Goal: Task Accomplishment & Management: Complete application form

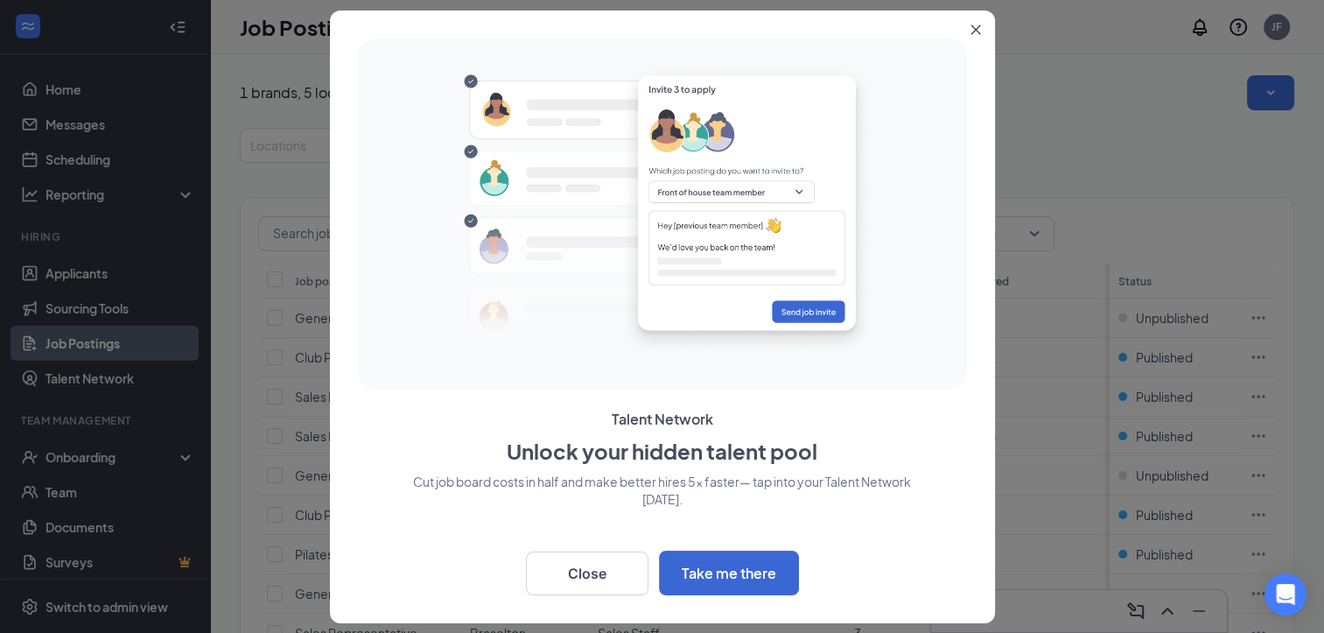
click at [970, 28] on icon "Close" at bounding box center [975, 30] width 11 height 11
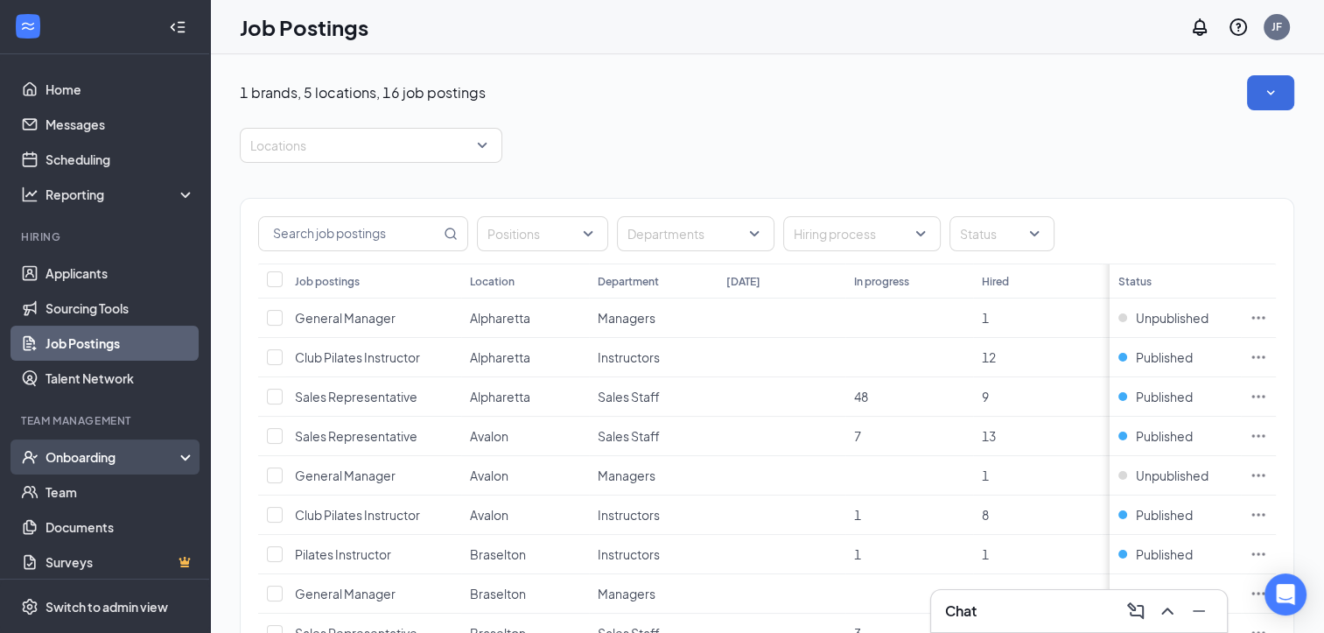
click at [85, 458] on div "Onboarding" at bounding box center [113, 457] width 135 height 18
click at [76, 497] on link "Overview" at bounding box center [121, 491] width 150 height 35
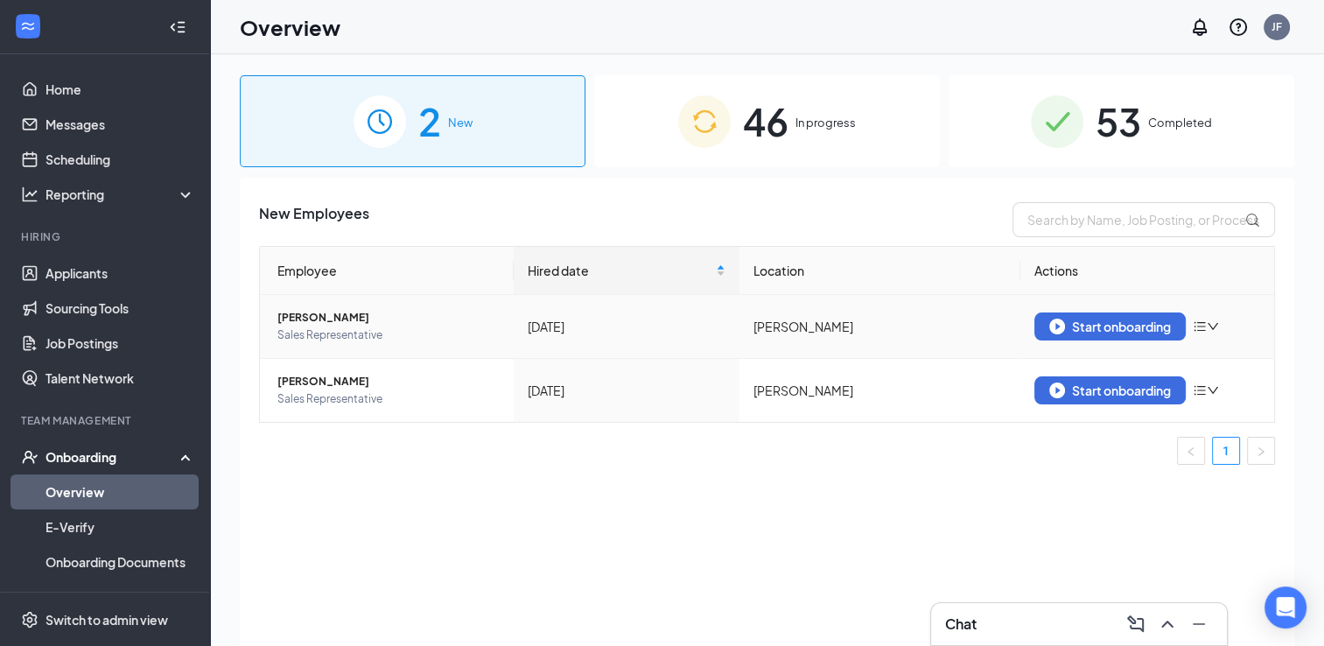
click at [1205, 322] on icon "bars" at bounding box center [1200, 327] width 11 height 10
click at [1121, 326] on div "Start onboarding" at bounding box center [1110, 327] width 122 height 16
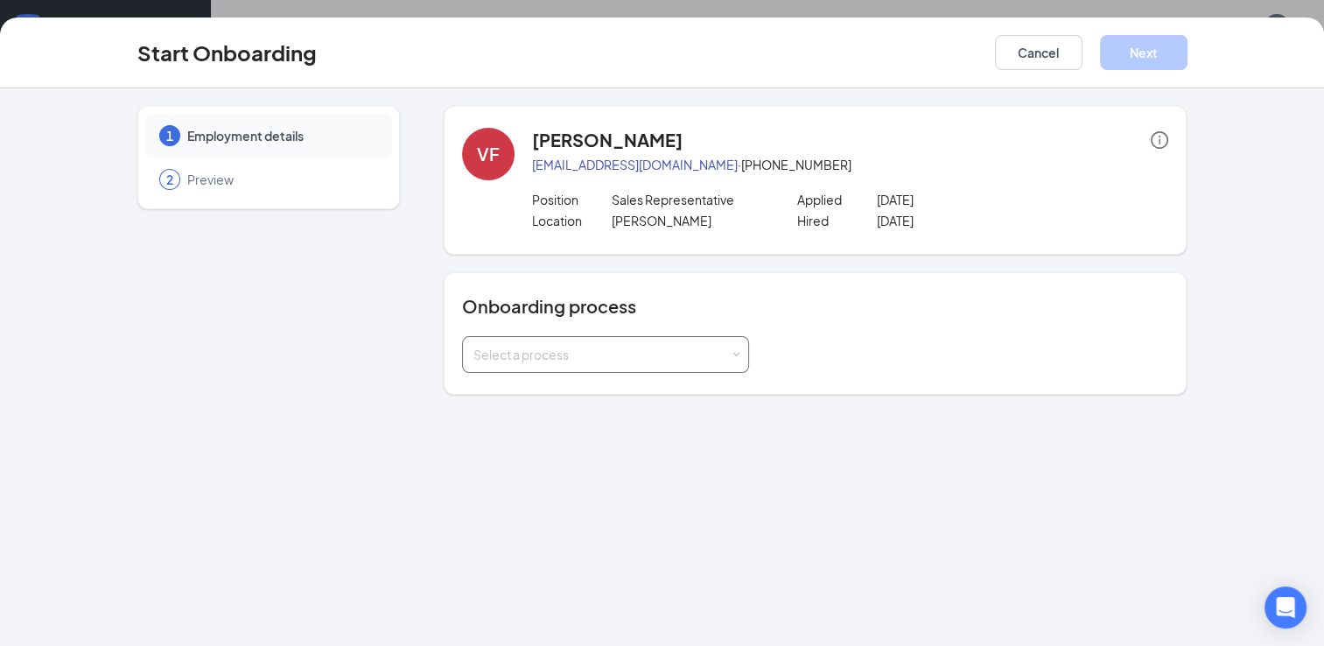
click at [683, 339] on div "Select a process" at bounding box center [605, 354] width 264 height 35
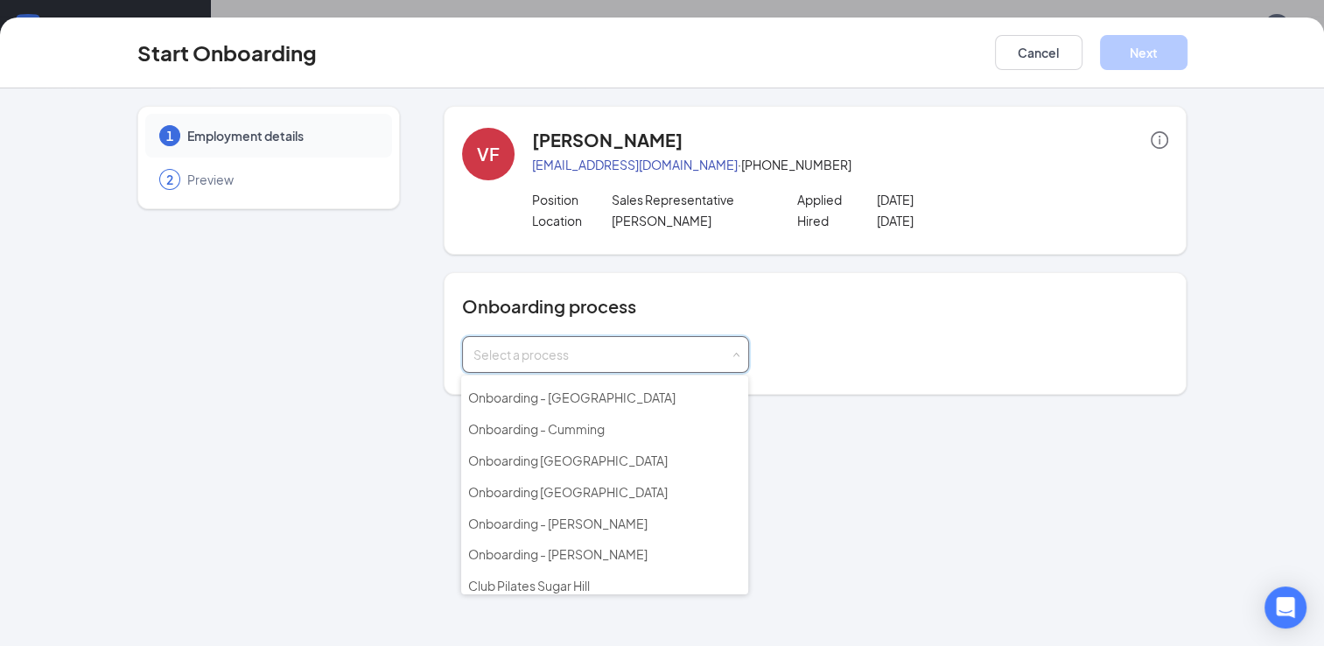
scroll to position [151, 0]
click at [496, 545] on span "Onboarding - [PERSON_NAME]" at bounding box center [557, 553] width 179 height 16
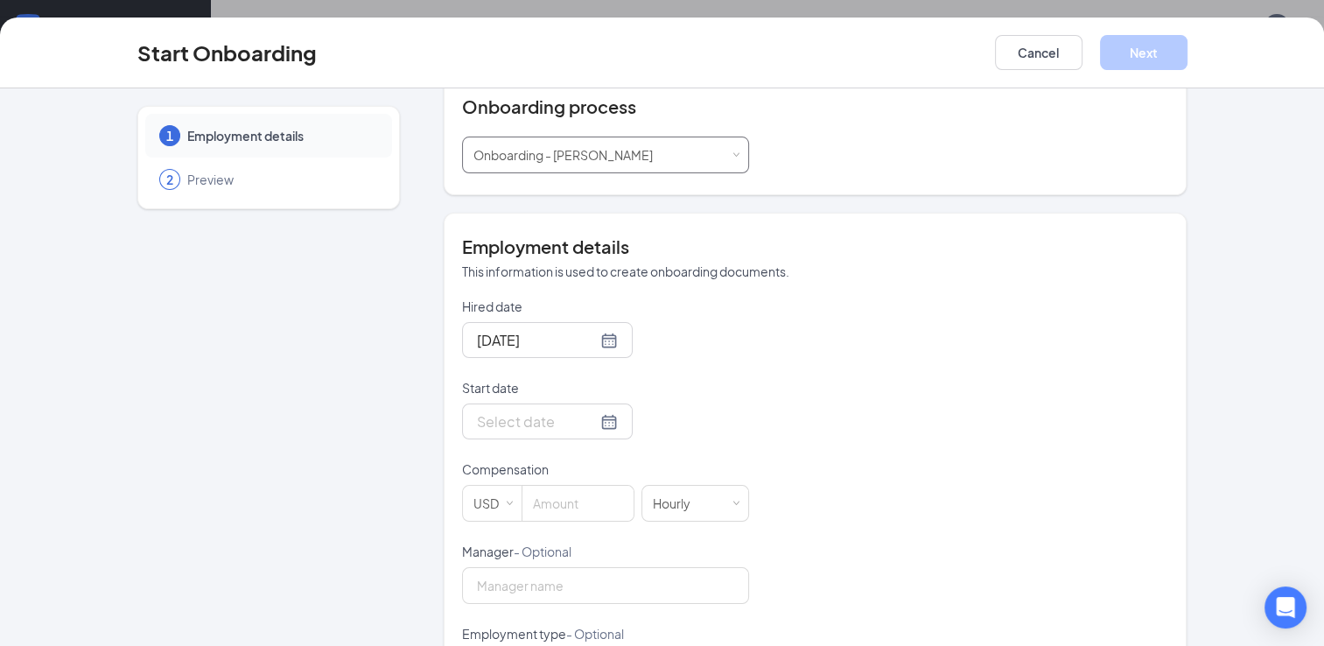
scroll to position [201, 0]
click at [572, 417] on input "Start date" at bounding box center [537, 420] width 120 height 22
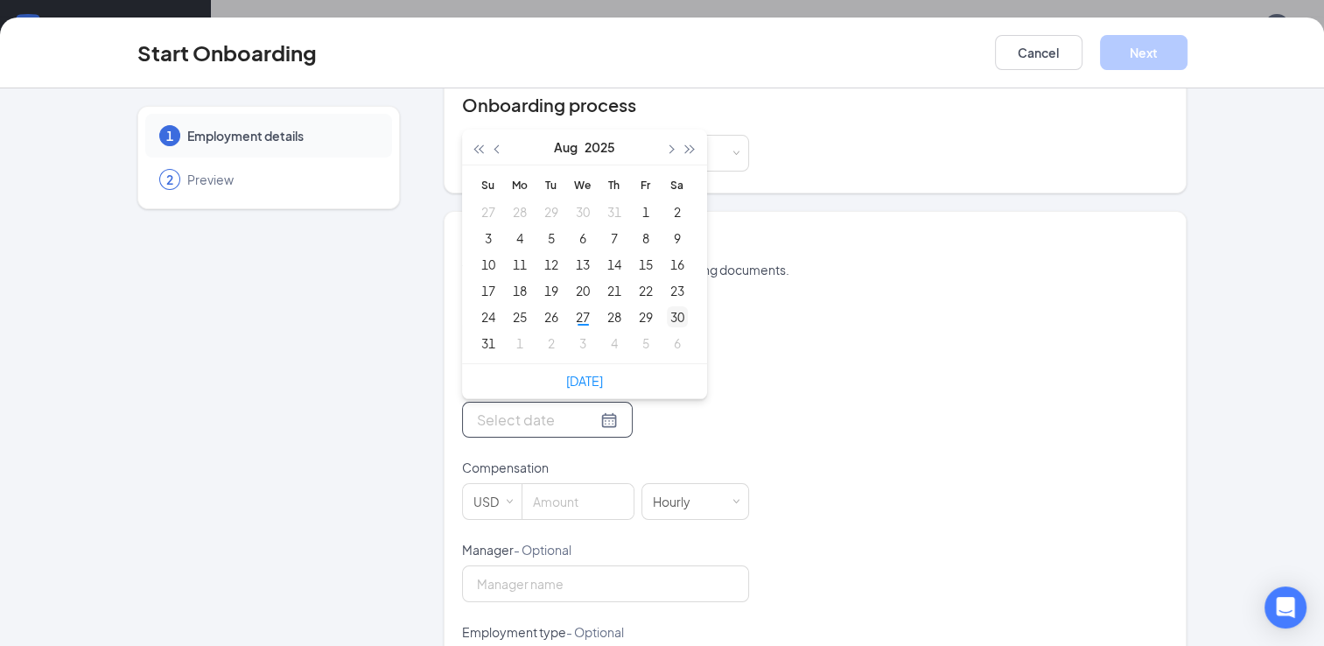
click at [667, 319] on div "30" at bounding box center [677, 316] width 21 height 21
type input "[DATE]"
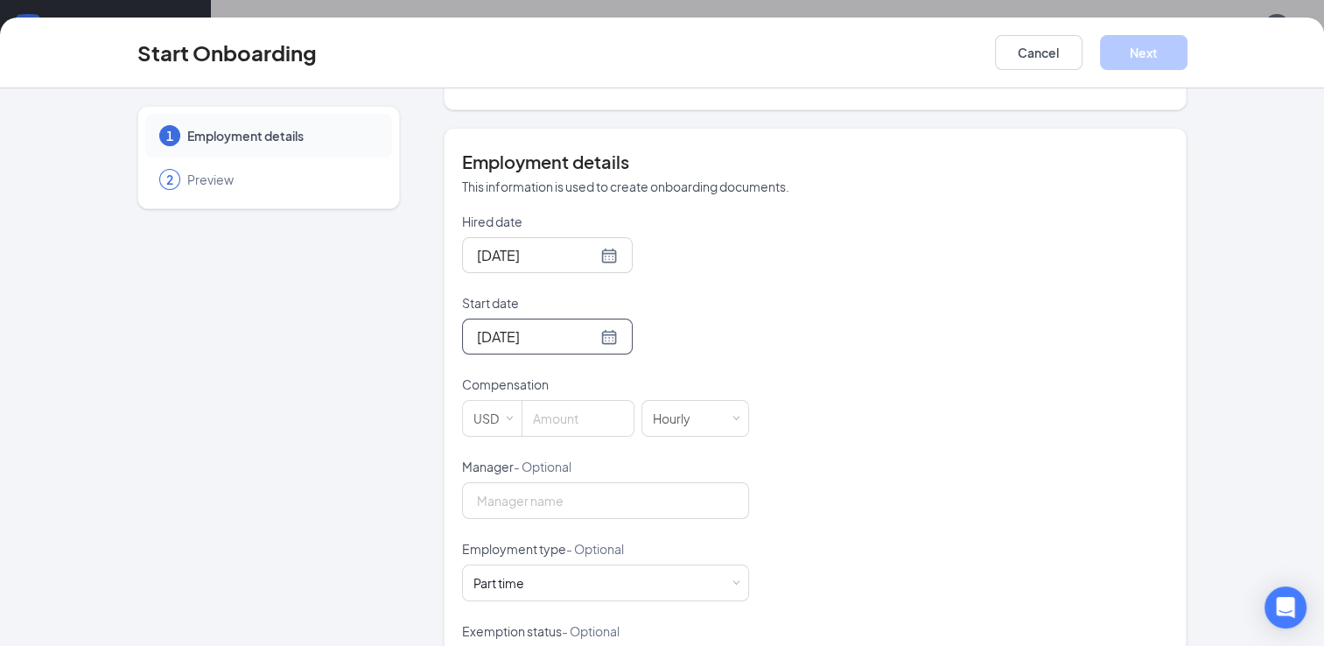
scroll to position [335, 0]
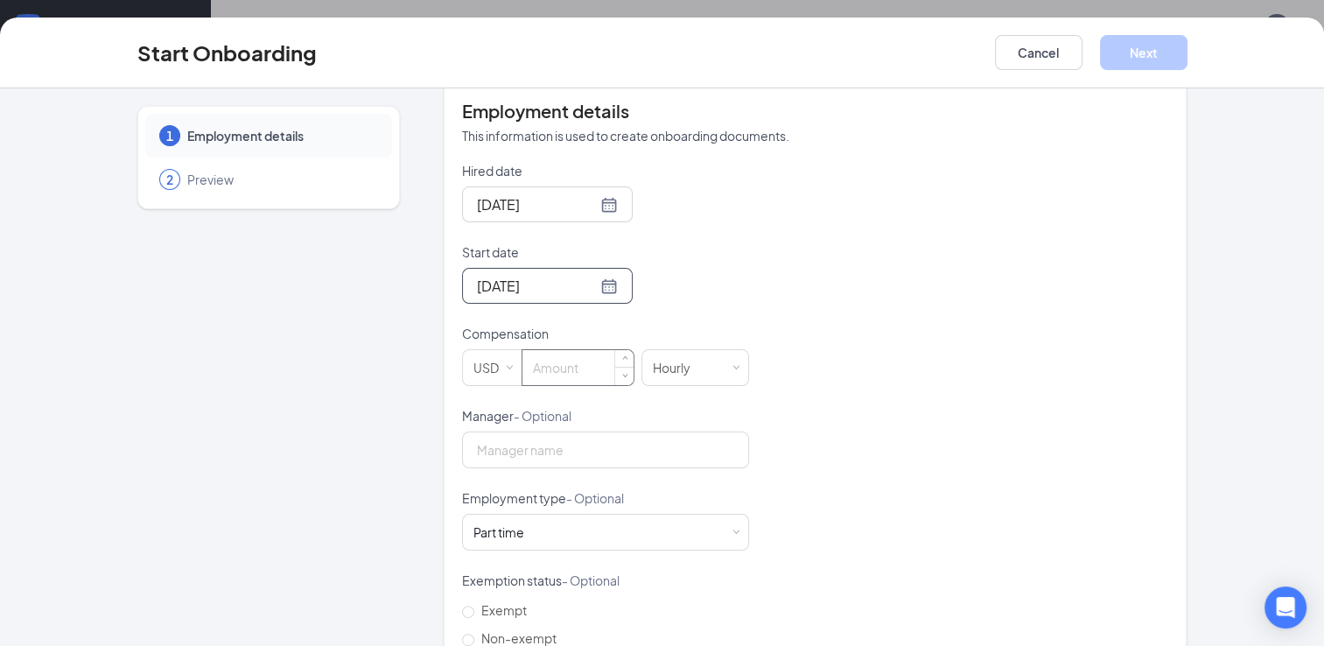
click at [578, 358] on input at bounding box center [577, 367] width 111 height 35
type input "14"
click at [536, 460] on input "Manager - Optional" at bounding box center [605, 449] width 287 height 37
type input "[PERSON_NAME]"
click at [913, 458] on div "Hired date [DATE] Start date [DATE] [DATE] Su Mo Tu We Th Fr Sa 27 28 29 30 31 …" at bounding box center [815, 448] width 707 height 572
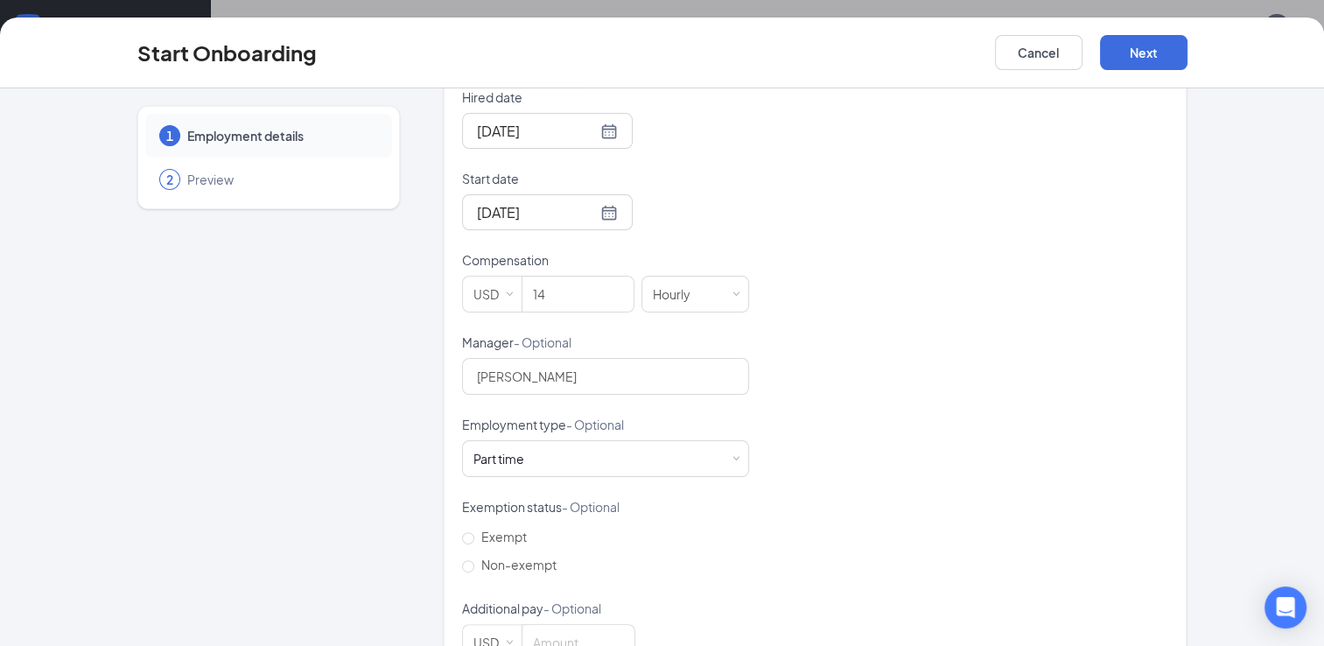
scroll to position [460, 0]
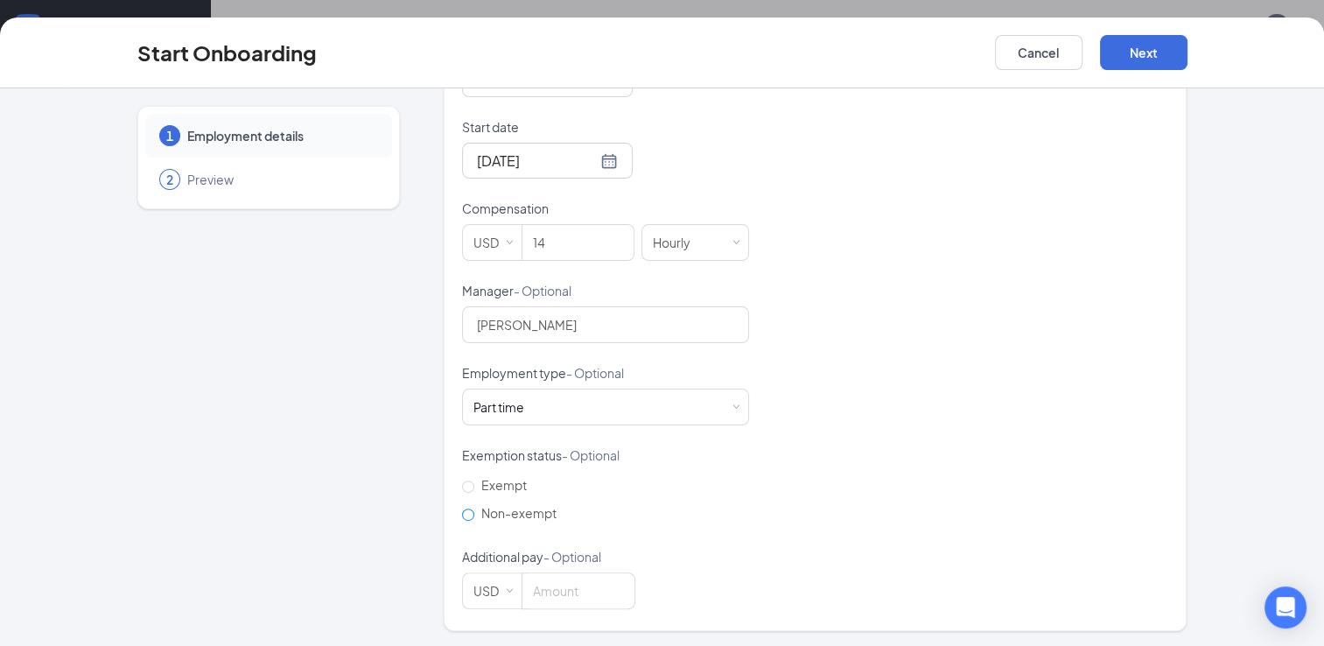
click at [462, 512] on input "Non-exempt" at bounding box center [468, 514] width 12 height 12
radio input "true"
click at [1148, 49] on button "Next" at bounding box center [1144, 52] width 88 height 35
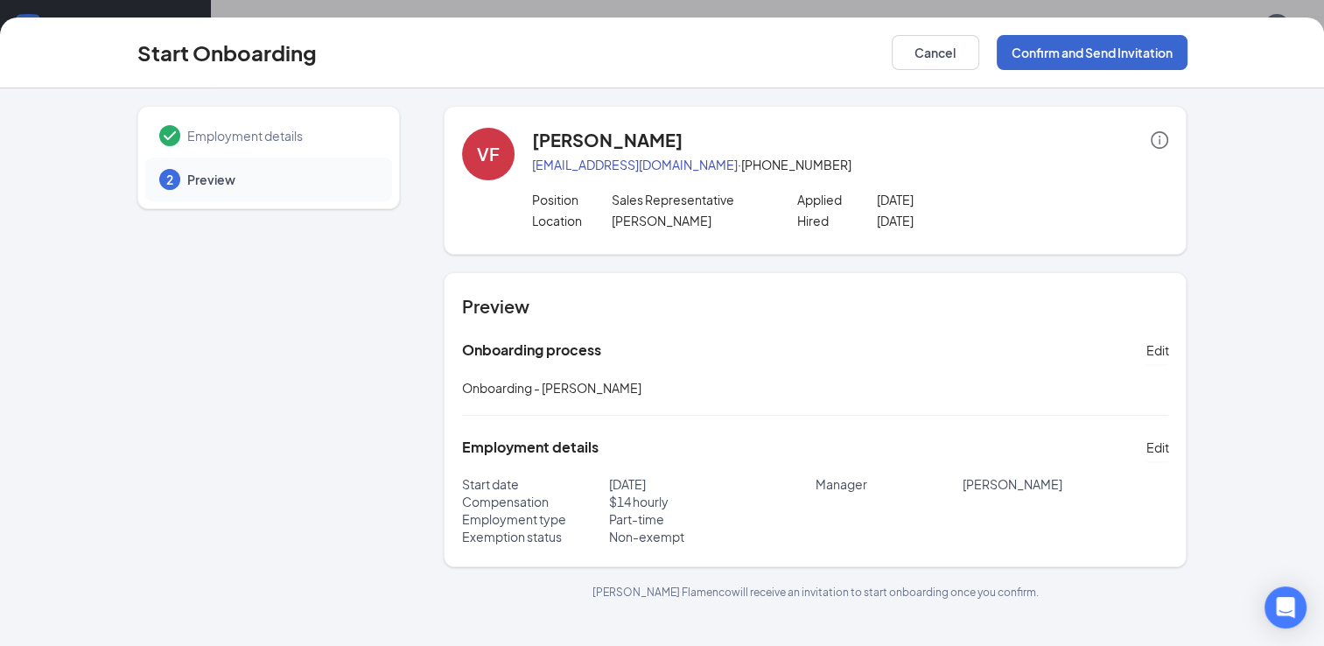
scroll to position [0, 0]
click at [1072, 50] on button "Confirm and Send Invitation" at bounding box center [1092, 52] width 191 height 35
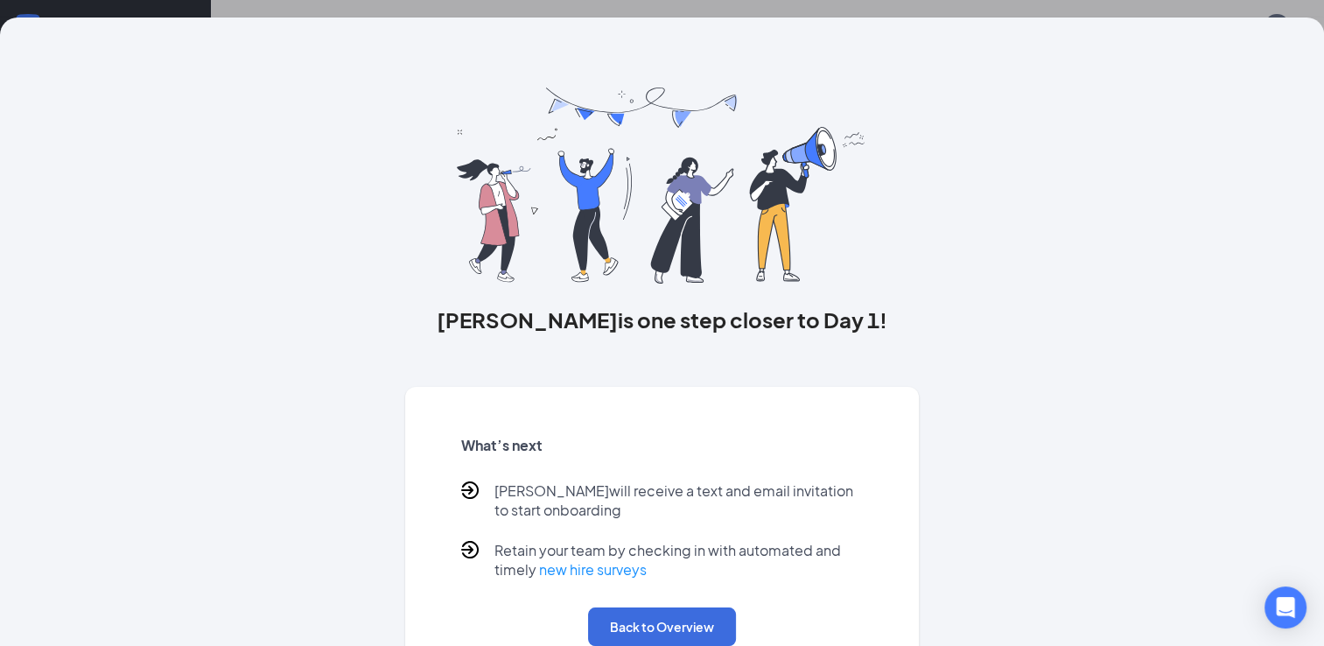
scroll to position [49, 0]
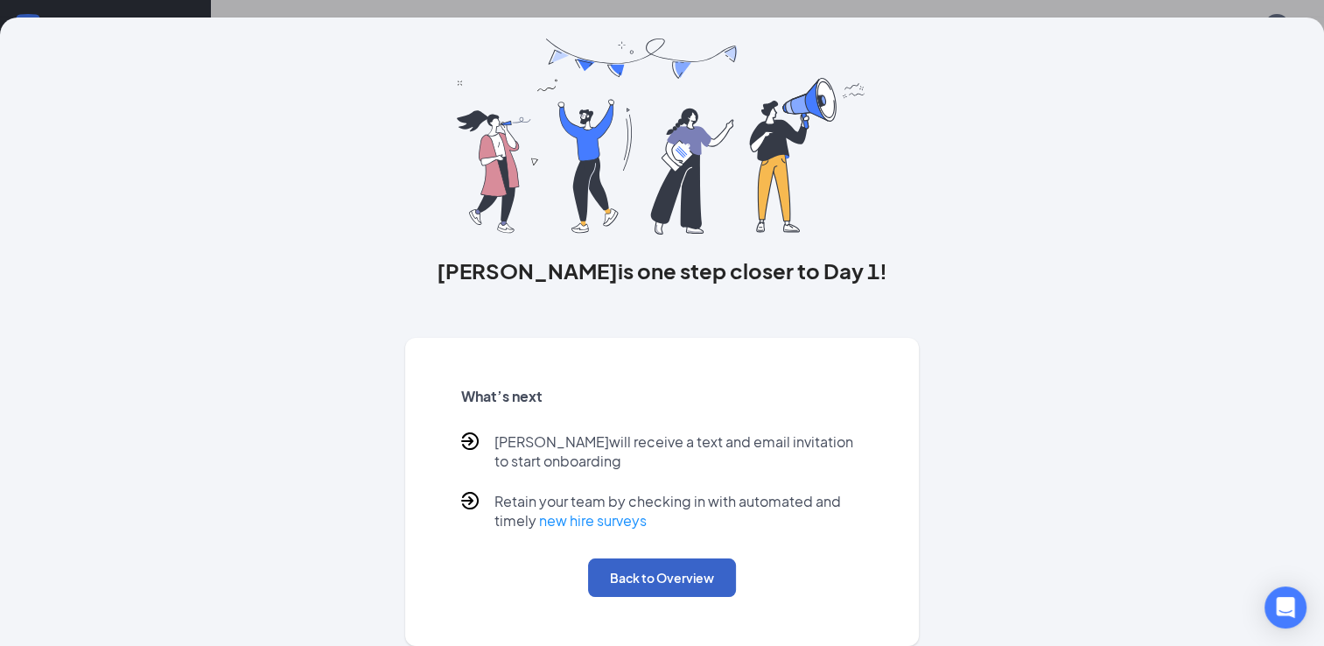
click at [655, 577] on button "Back to Overview" at bounding box center [662, 577] width 148 height 39
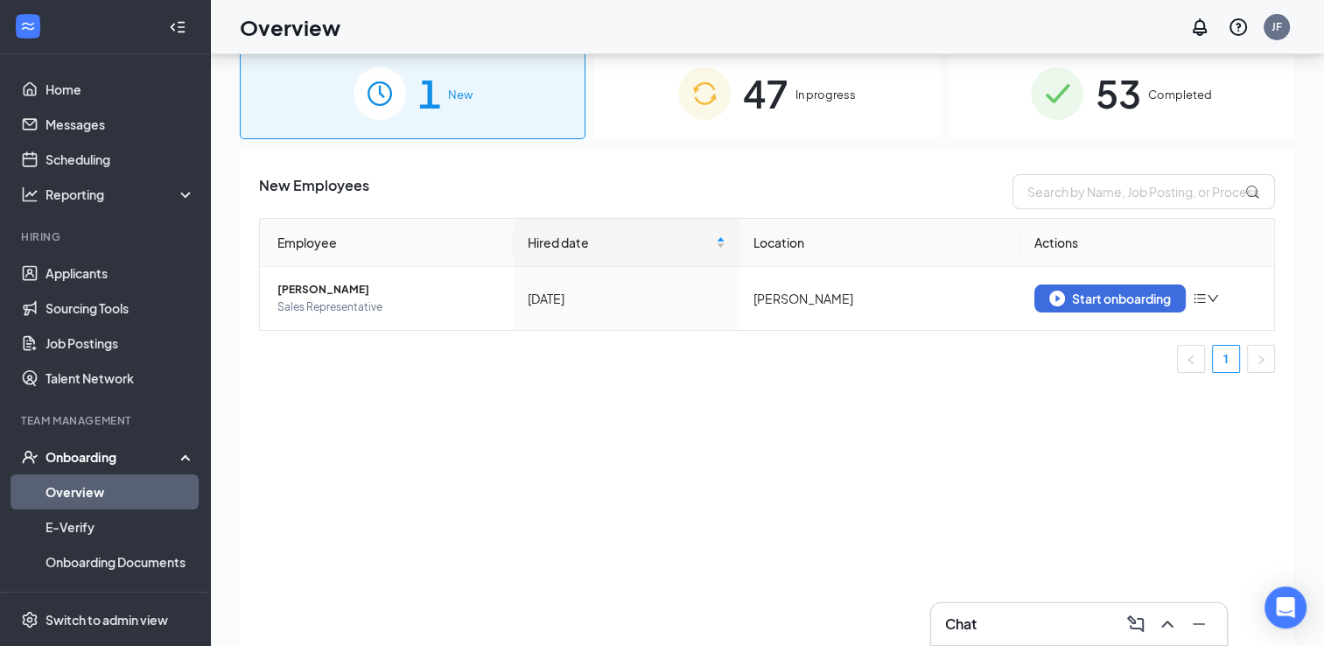
scroll to position [0, 0]
